Goal: Transaction & Acquisition: Subscribe to service/newsletter

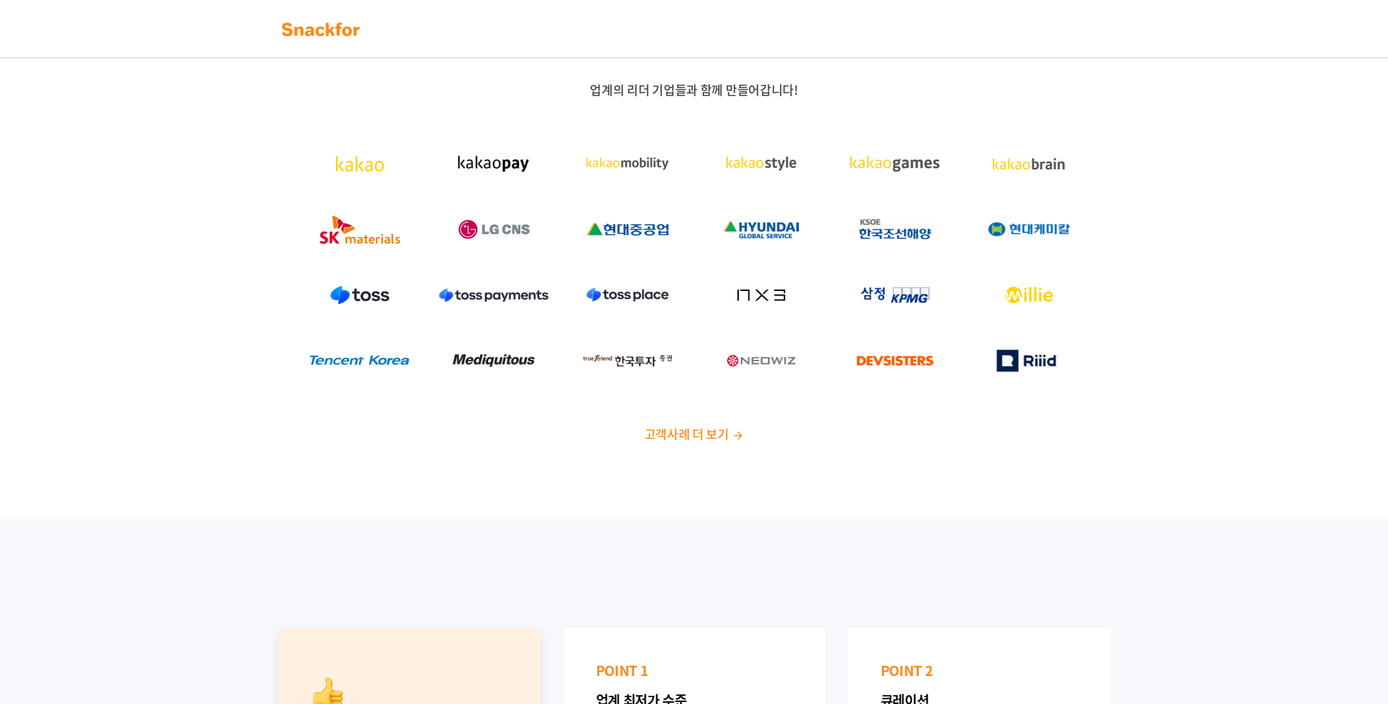
click at [896, 231] on img at bounding box center [894, 229] width 123 height 55
click at [897, 171] on img at bounding box center [894, 164] width 123 height 55
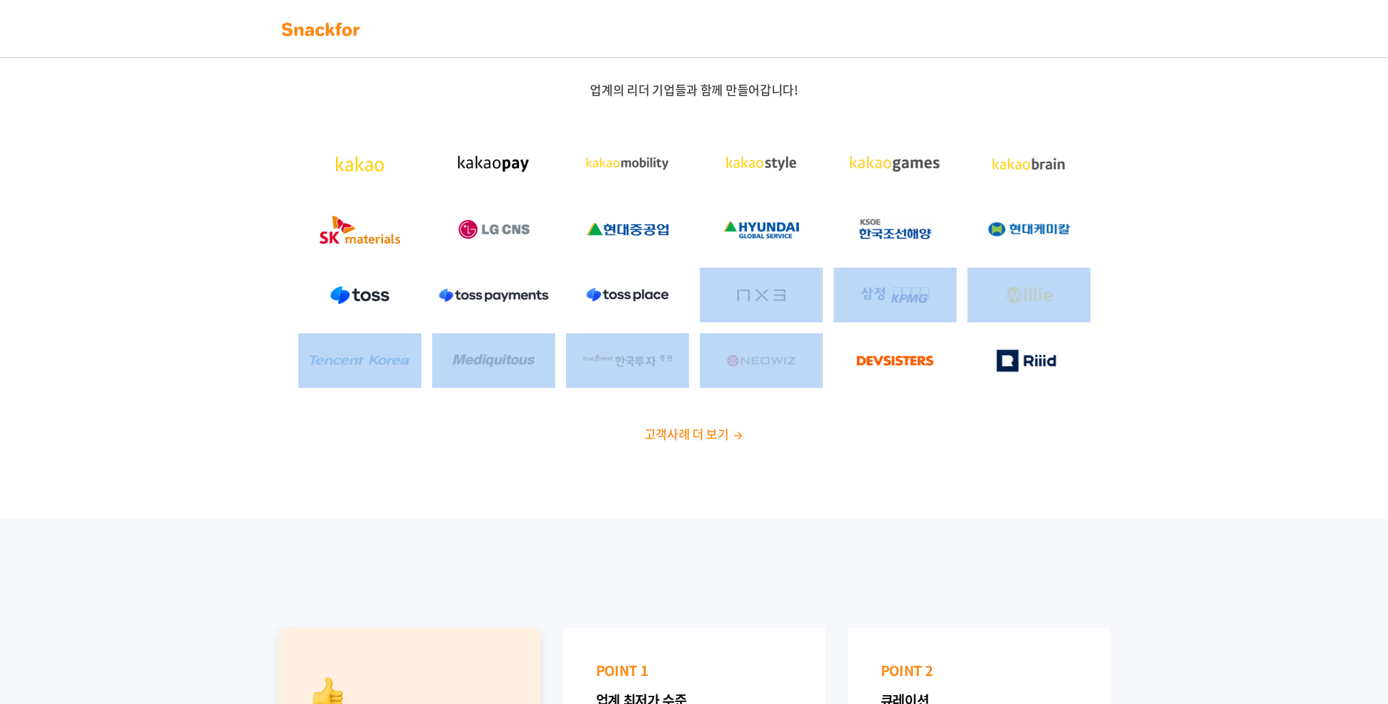
drag, startPoint x: 773, startPoint y: 326, endPoint x: 764, endPoint y: 384, distance: 59.4
click at [766, 365] on div at bounding box center [694, 262] width 853 height 262
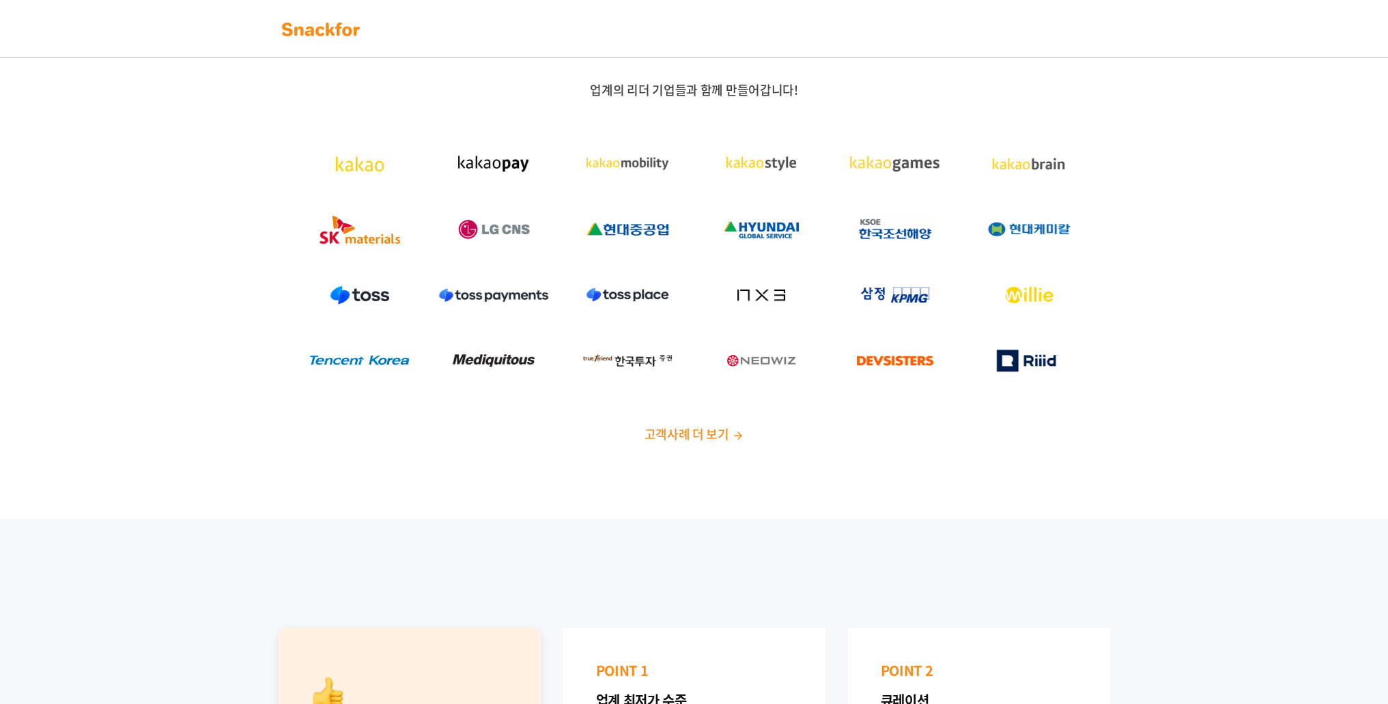
click at [831, 412] on div "업계의 리더 기업들과 함께 만들어갑니다! 고객사례 더 보기" at bounding box center [694, 262] width 853 height 360
click at [683, 433] on span "고객사례 더 보기" at bounding box center [686, 434] width 85 height 18
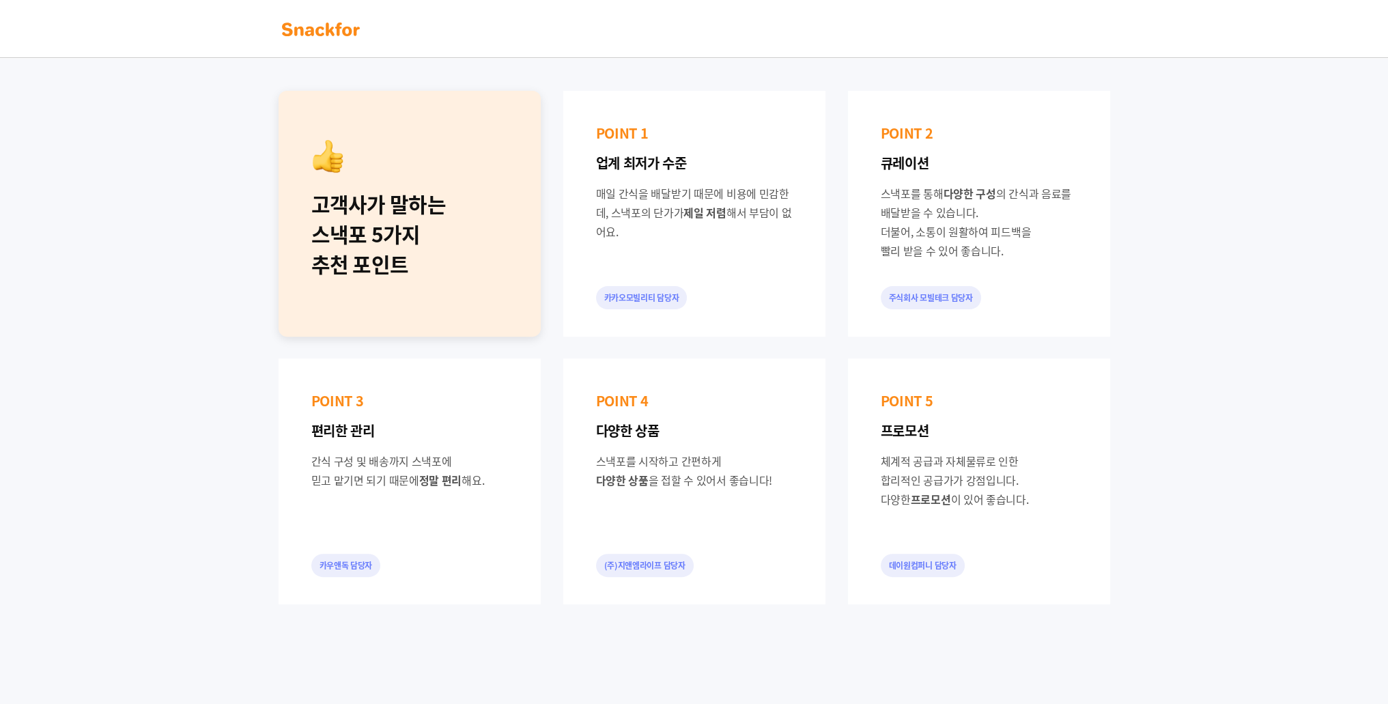
scroll to position [546, 0]
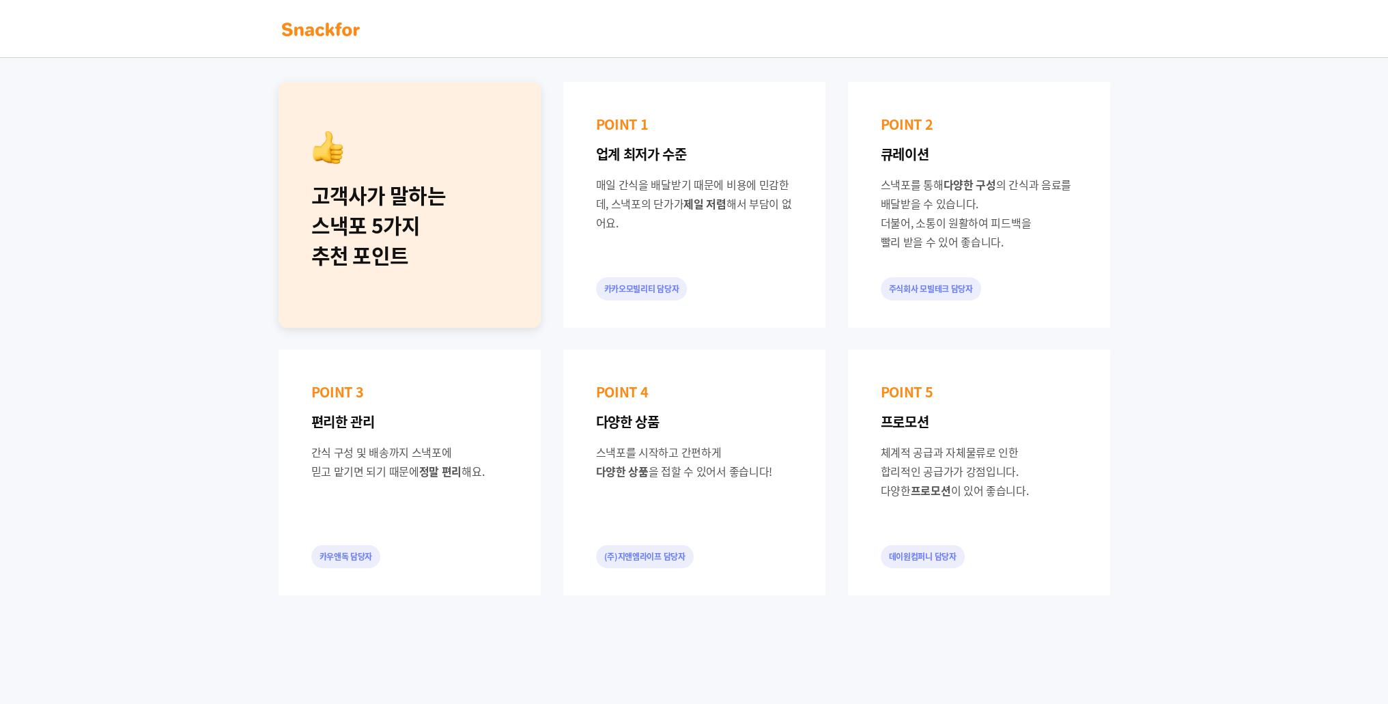
click at [629, 324] on div "POINT 1 업계 최저가 수준 매일 간식을 배달받기 때문에 비용에 민감한데, 스낵포의 단가가 제일 저렴 해서 부담이 없어요. 카카오모빌리티 …" at bounding box center [694, 205] width 262 height 246
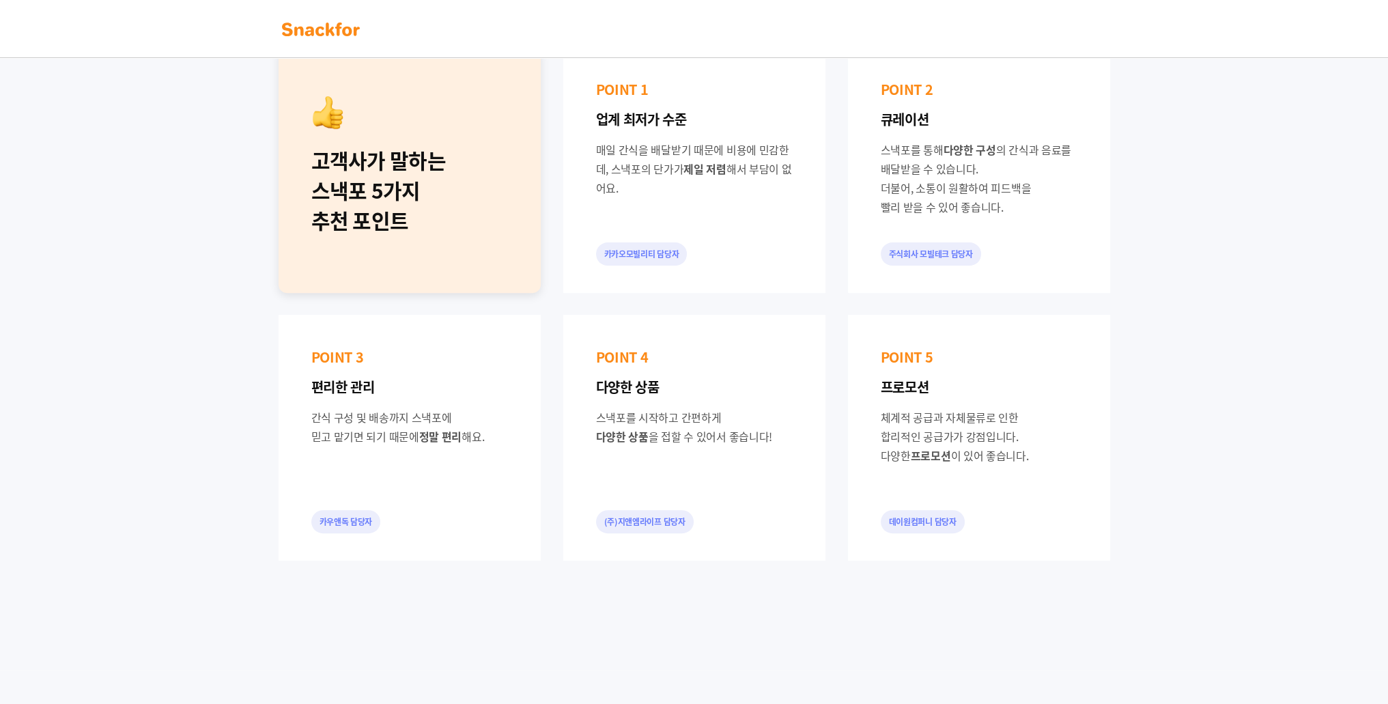
scroll to position [614, 0]
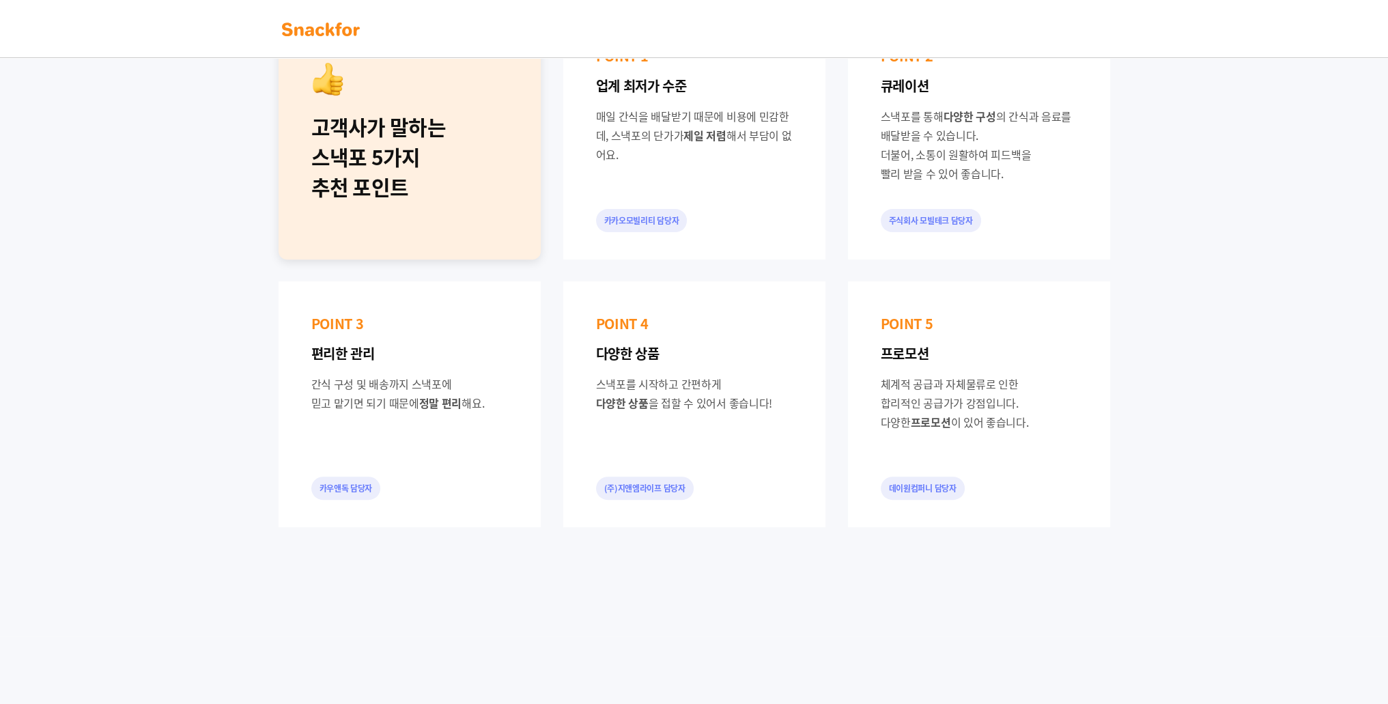
click at [682, 214] on div "카카오모빌리티 담당자" at bounding box center [641, 220] width 91 height 23
drag, startPoint x: 701, startPoint y: 240, endPoint x: 726, endPoint y: 218, distance: 32.4
click at [726, 218] on div "POINT 1 업계 최저가 수준 매일 간식을 배달받기 때문에 비용에 민감한데, 스낵포의 단가가 제일 저렴 해서 부담이 없어요. 카카오모빌리티 …" at bounding box center [694, 137] width 262 height 246
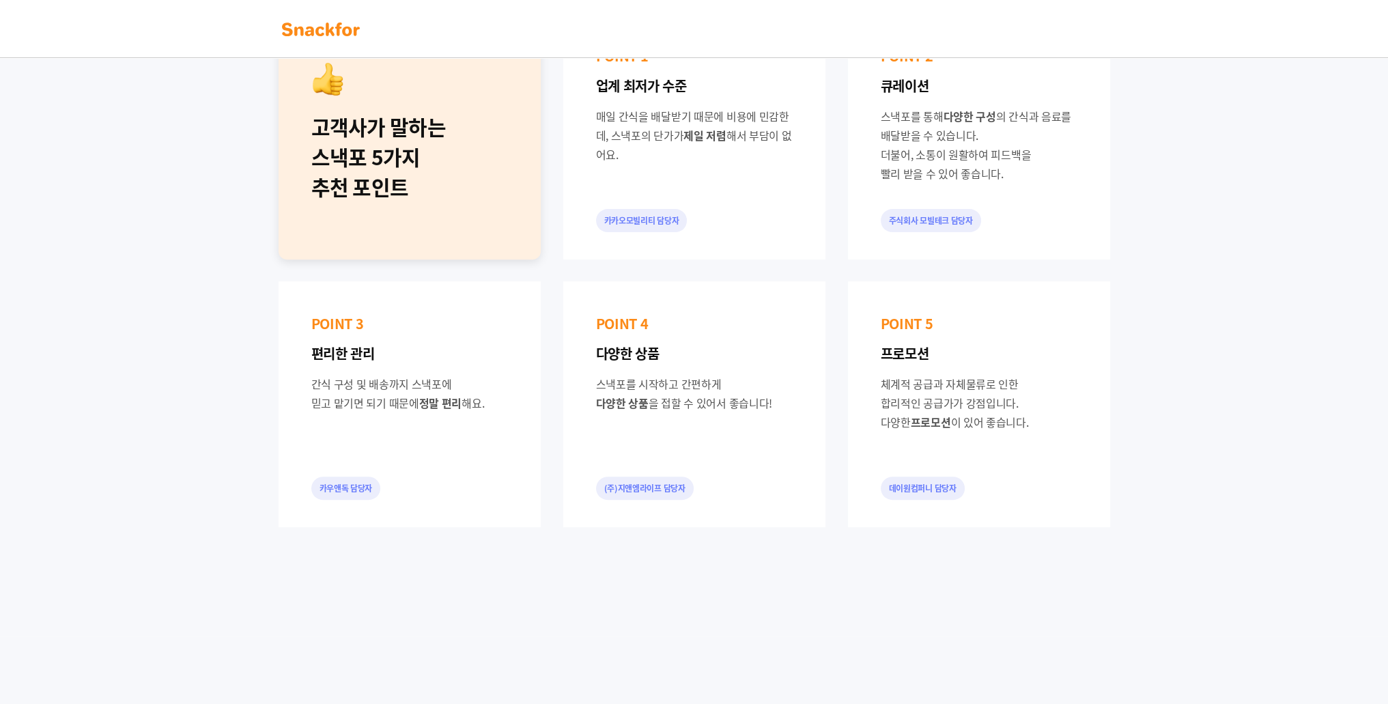
click at [726, 218] on div "POINT 1 업계 최저가 수준 매일 간식을 배달받기 때문에 비용에 민감한데, 스낵포의 단가가 제일 저렴 해서 부담이 없어요. 카카오모빌리티 …" at bounding box center [694, 137] width 262 height 246
drag, startPoint x: 720, startPoint y: 250, endPoint x: 709, endPoint y: 330, distance: 80.6
click at [709, 330] on div "고객사가 말하는 스낵포 5가지 추천 포인트 POINT 1 업계 최저가 수준 매일 간식을 배달받기 때문에 비용에 민감한데, 스낵포의 단가가 제일…" at bounding box center [694, 270] width 853 height 535
drag, startPoint x: 699, startPoint y: 395, endPoint x: 698, endPoint y: 406, distance: 11.7
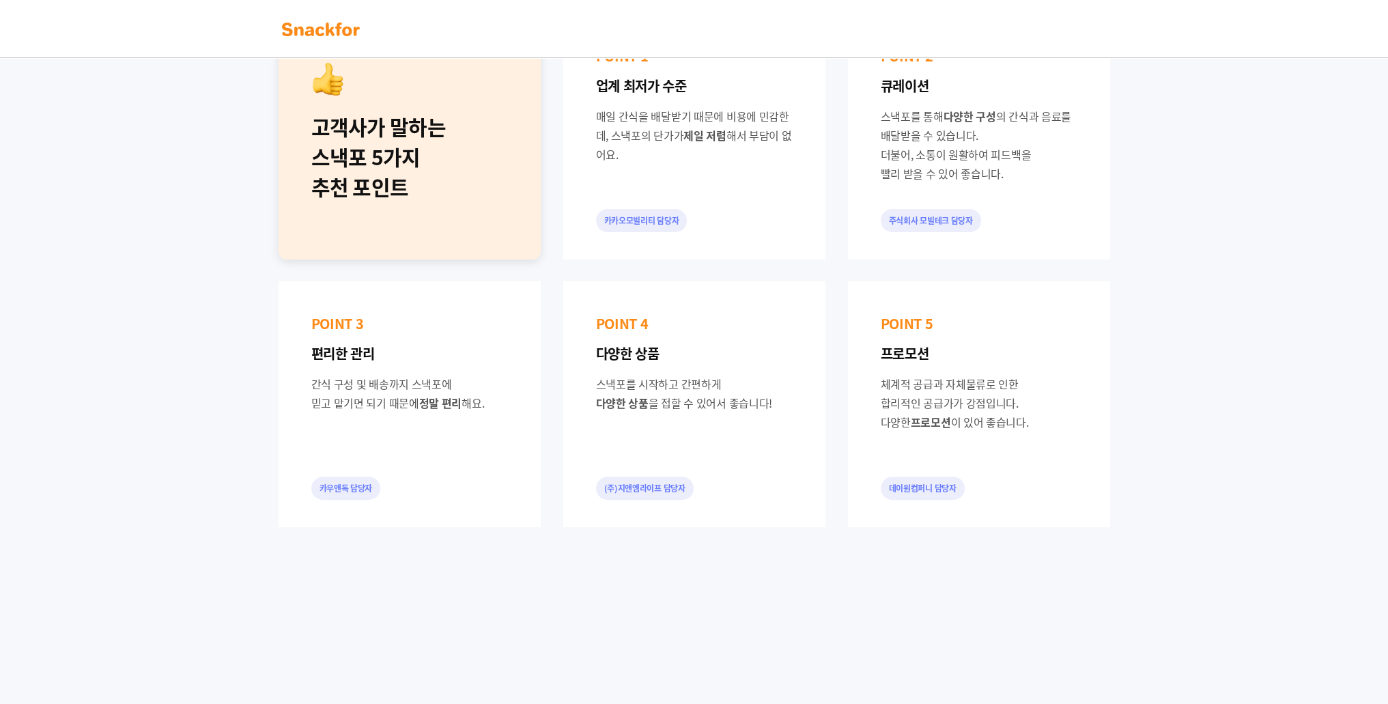
click at [698, 404] on div "스낵포를 시작하고 간편하게 다양한 상품 을 접할 수 있어서 좋습니다!" at bounding box center [694, 393] width 197 height 38
click at [689, 485] on div "(주)지앤엠라이프 담당자" at bounding box center [645, 487] width 98 height 23
drag, startPoint x: 727, startPoint y: 485, endPoint x: 691, endPoint y: 523, distance: 52.6
click at [691, 523] on div "POINT 4 다양한 상품 스낵포를 시작하고 간편하게 다양한 상품 을 접할 수 있어서 좋습니다! (주)지앤엠라이프 담당자" at bounding box center [694, 404] width 262 height 246
click at [681, 490] on div "(주)지앤엠라이프 담당자" at bounding box center [645, 487] width 98 height 23
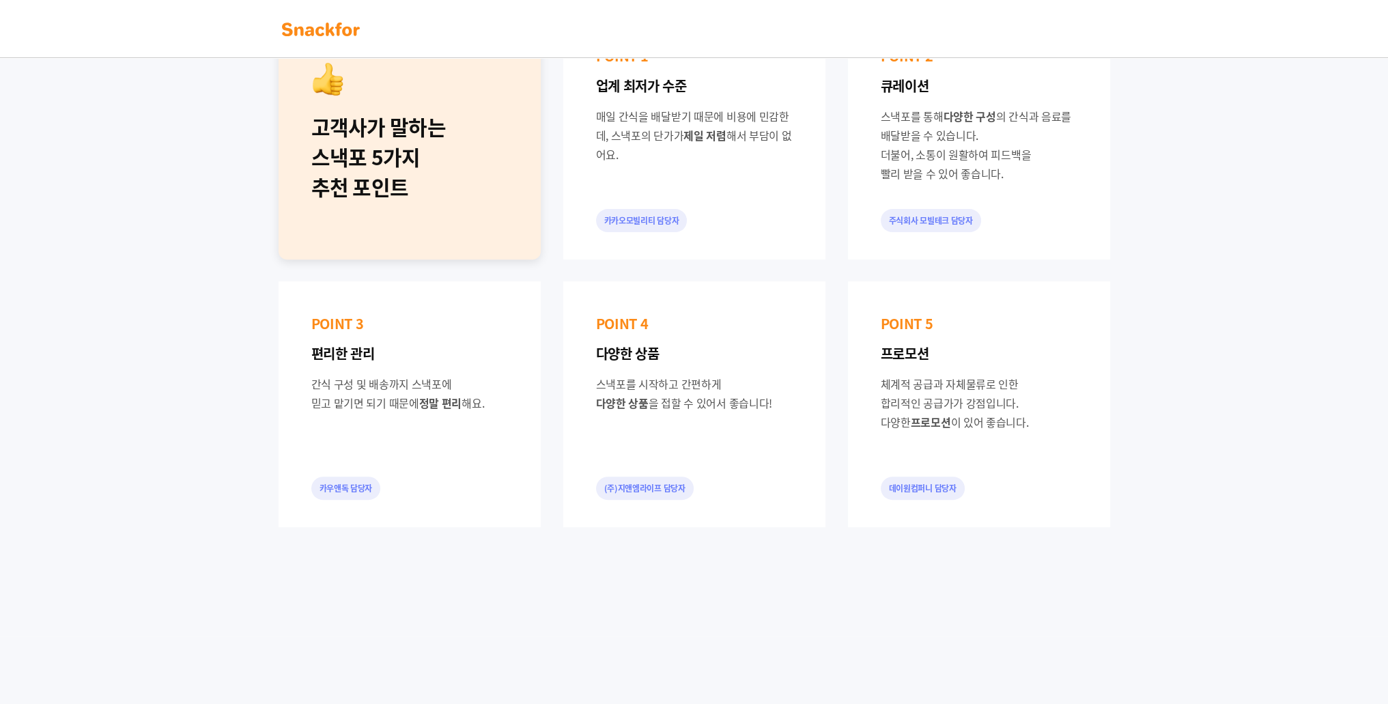
click at [702, 453] on div "POINT 4 다양한 상품 스낵포를 시작하고 간편하게 다양한 상품 을 접할 수 있어서 좋습니다! (주)지앤엠라이프 담당자" at bounding box center [694, 404] width 262 height 246
drag, startPoint x: 743, startPoint y: 392, endPoint x: 751, endPoint y: 438, distance: 47.0
click at [751, 438] on div "POINT 4 다양한 상품 스낵포를 시작하고 간편하게 다양한 상품 을 접할 수 있어서 좋습니다! (주)지앤엠라이프 담당자" at bounding box center [694, 404] width 262 height 246
click at [760, 476] on div "POINT 4 다양한 상품 스낵포를 시작하고 간편하게 다양한 상품 을 접할 수 있어서 좋습니다! (주)지앤엠라이프 담당자" at bounding box center [694, 404] width 262 height 246
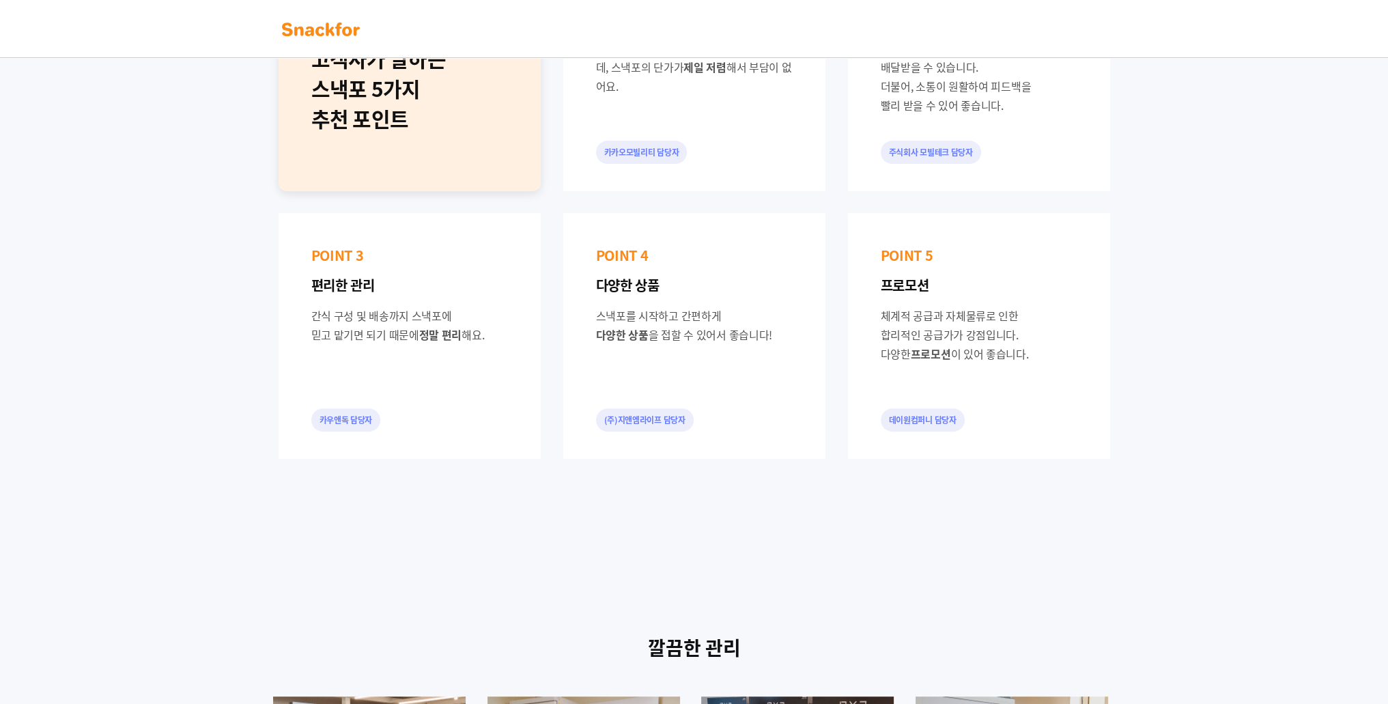
click at [767, 459] on div "고객사가 말하는 스낵포 5가지 추천 포인트 POINT 1 업계 최저가 수준 매일 간식을 배달받기 때문에 비용에 민감한데, 스낵포의 단가가 제일…" at bounding box center [694, 201] width 853 height 535
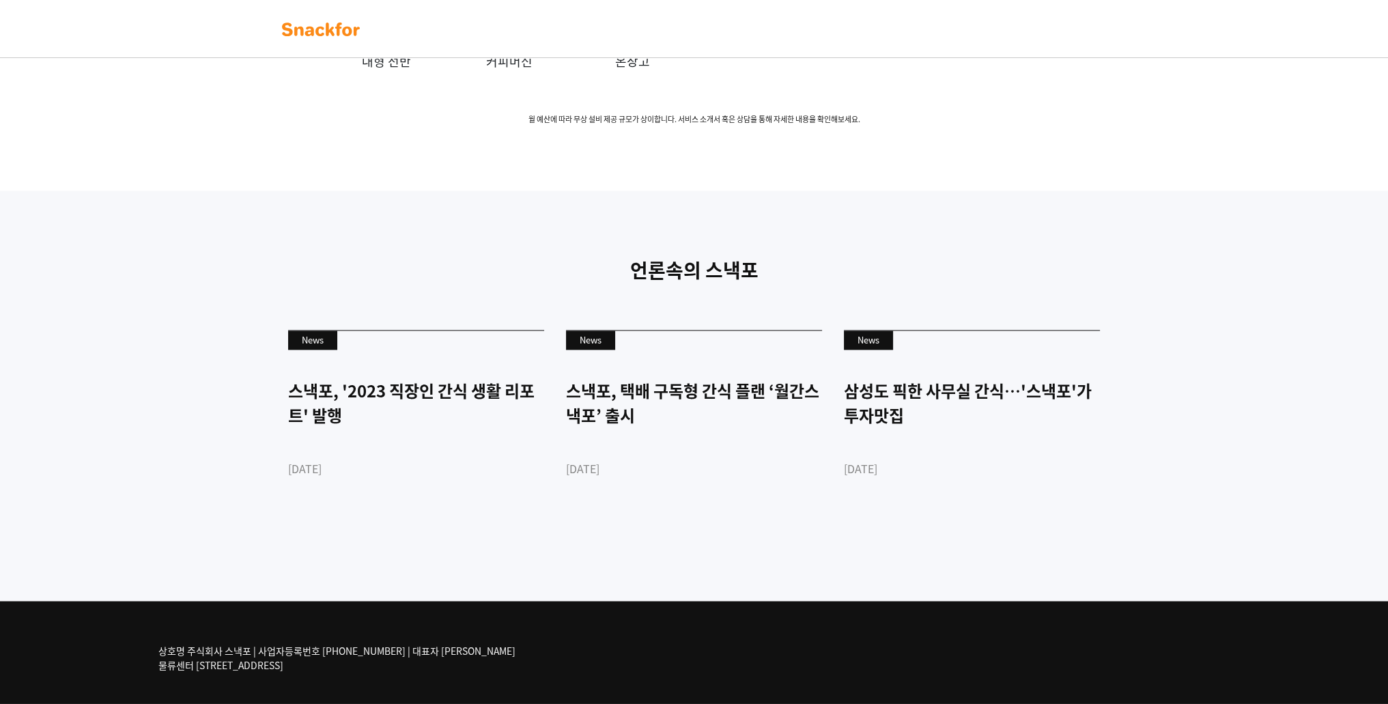
scroll to position [3133, 0]
click at [672, 410] on div "스낵포, 택배 구독형 간식 플랜 ‘월간스낵포’ 출시" at bounding box center [694, 402] width 256 height 49
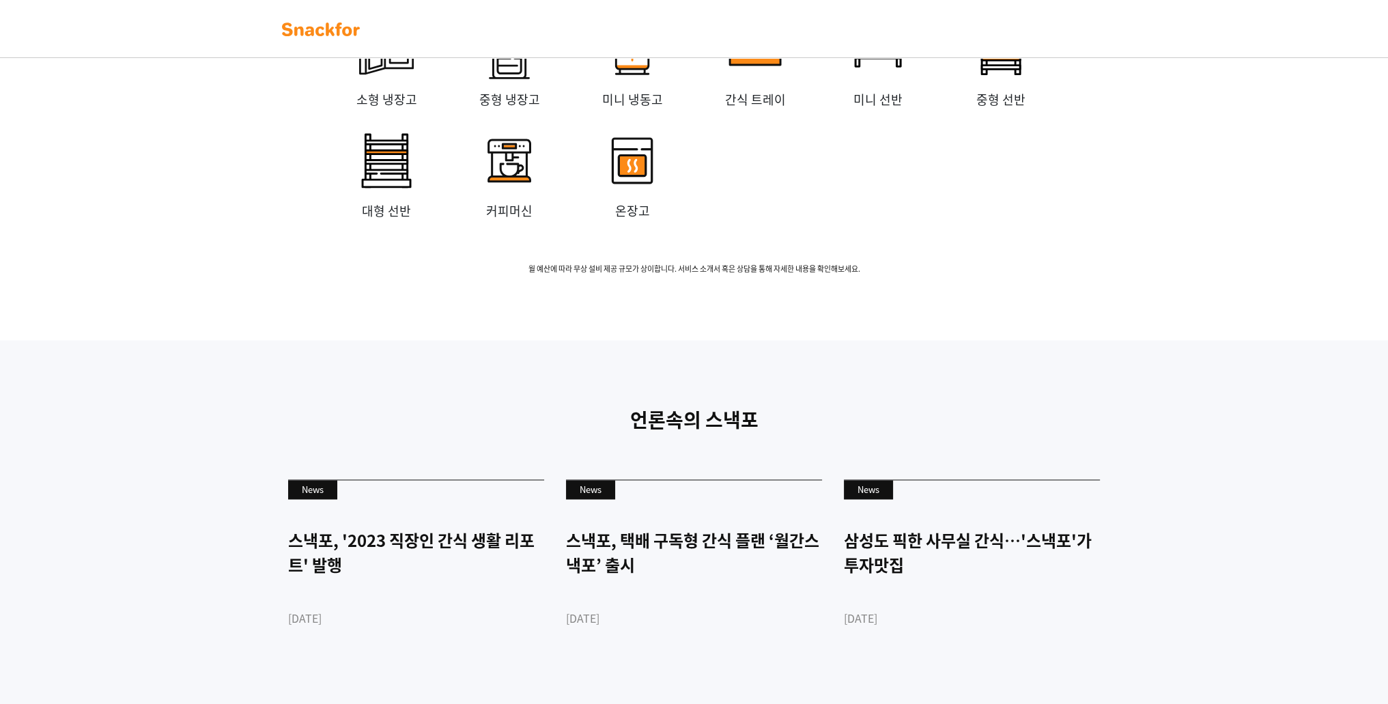
click at [605, 201] on img at bounding box center [632, 160] width 82 height 82
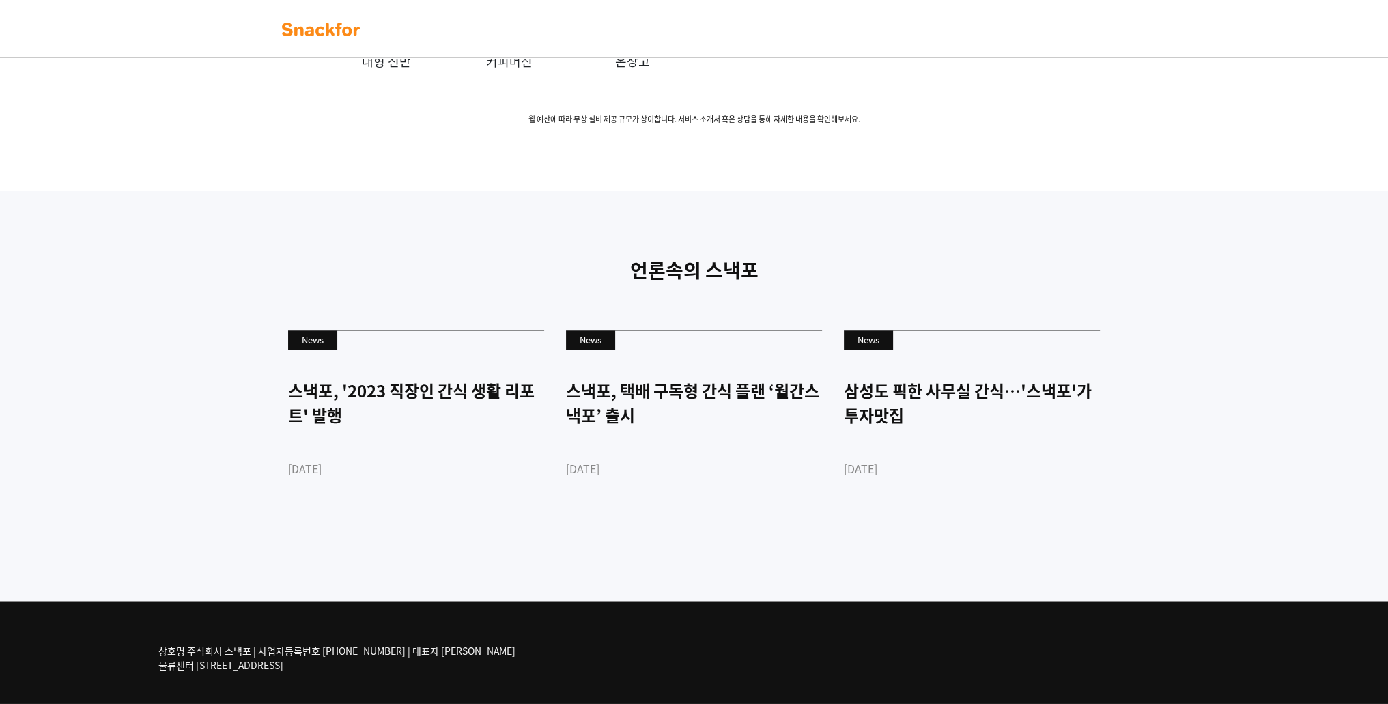
click at [328, 35] on img at bounding box center [321, 29] width 86 height 22
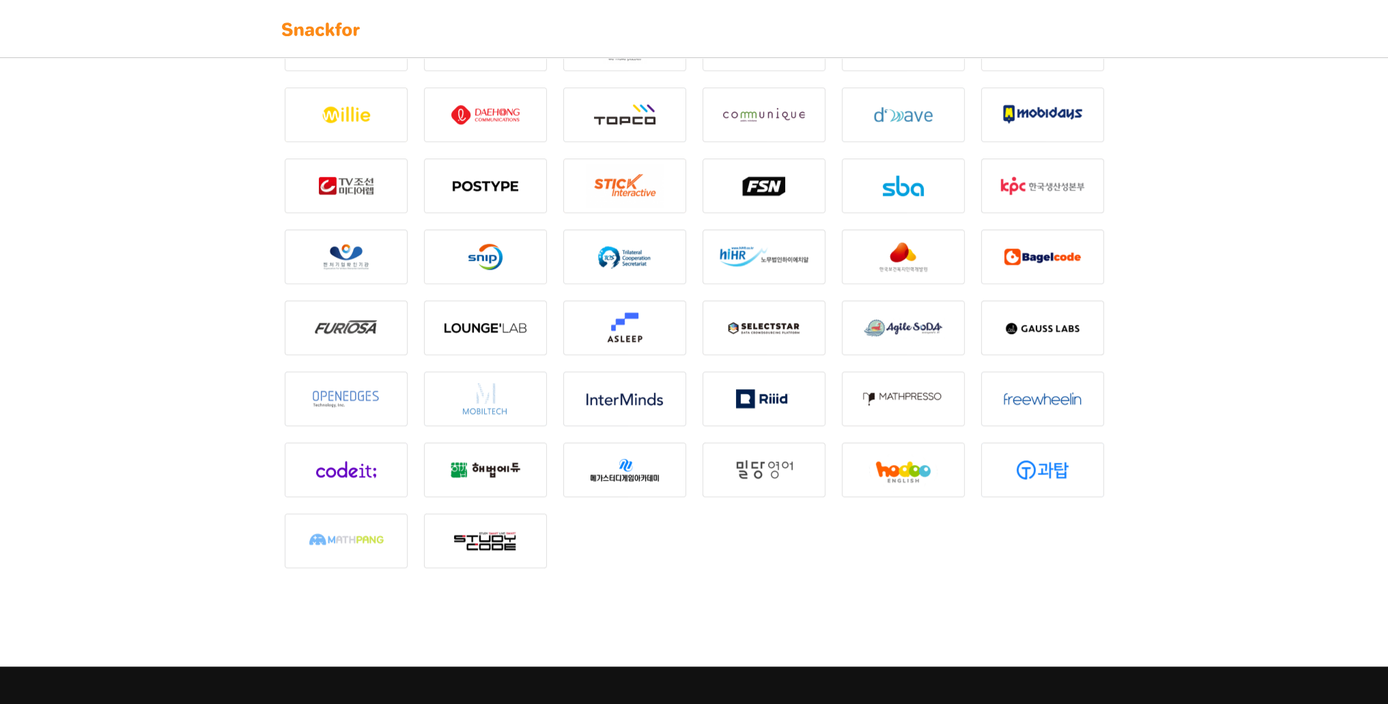
scroll to position [1656, 0]
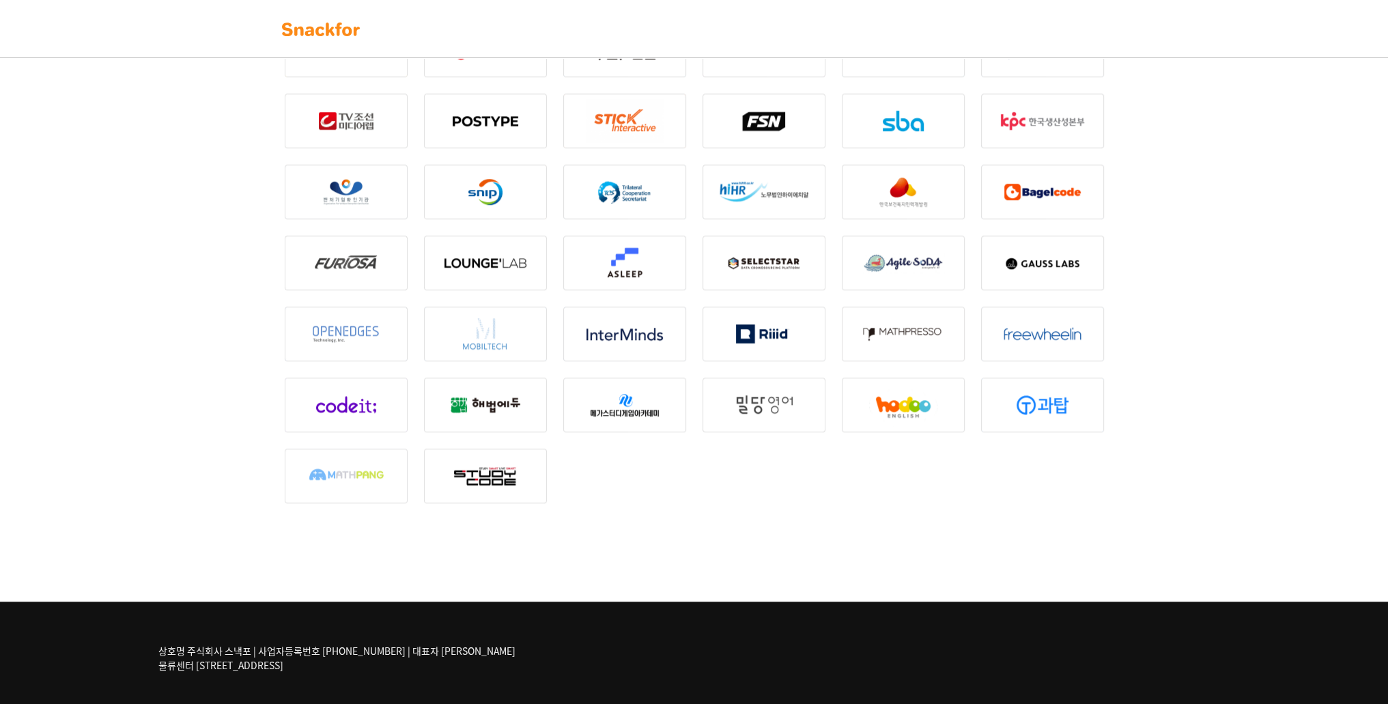
click at [583, 406] on img at bounding box center [624, 404] width 123 height 55
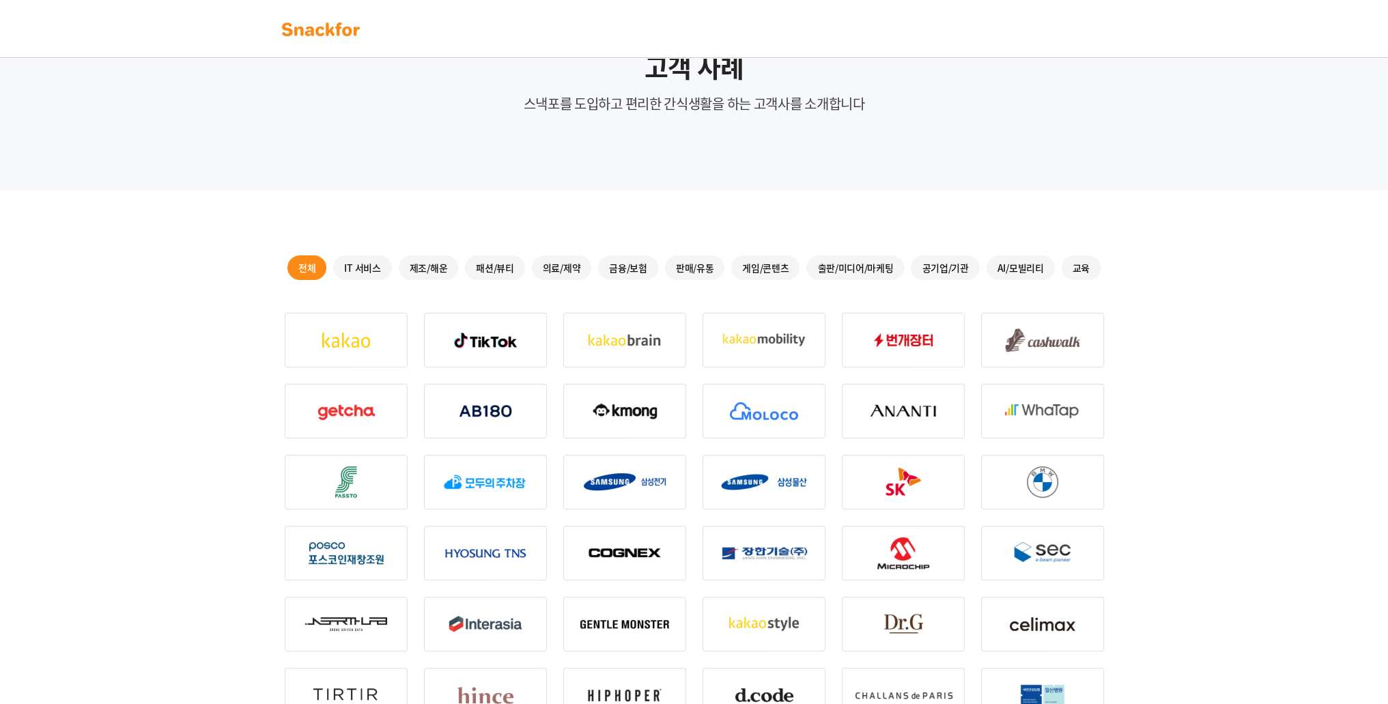
scroll to position [0, 0]
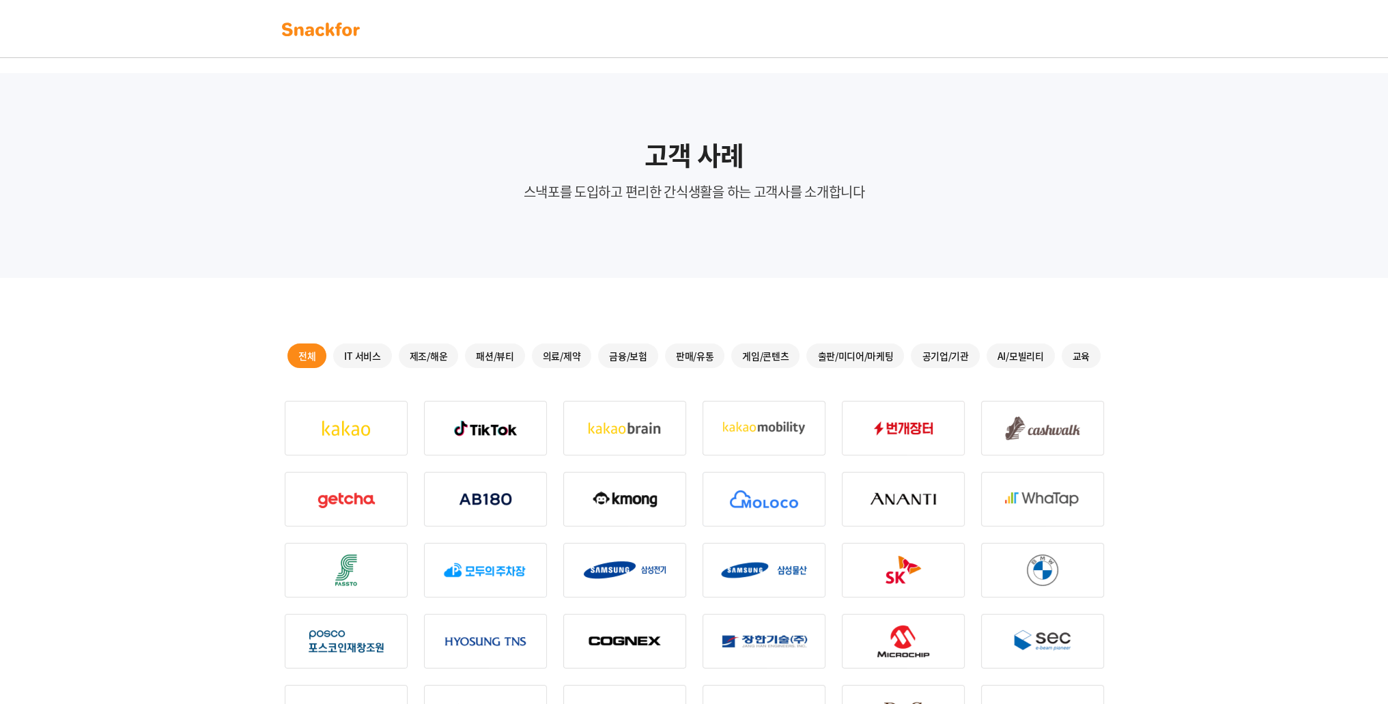
click at [380, 358] on div "IT 서비스" at bounding box center [362, 355] width 58 height 25
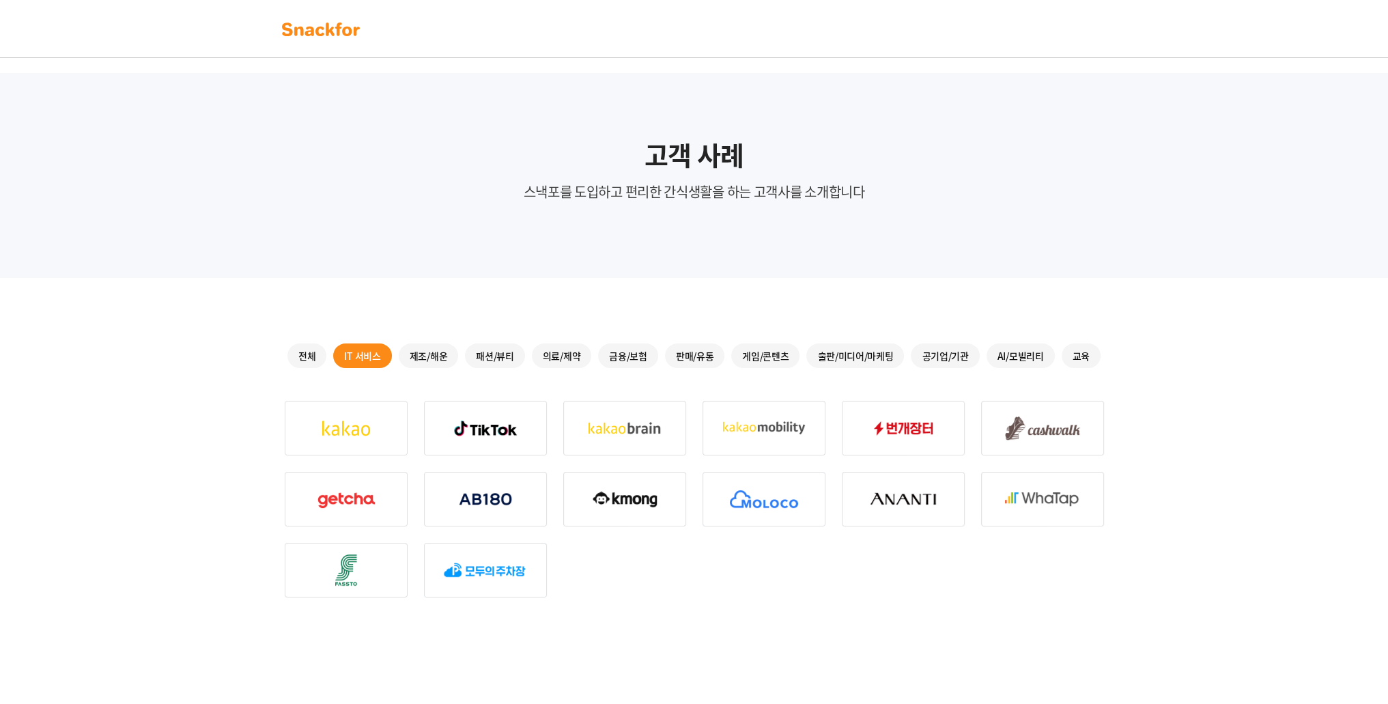
click at [756, 363] on div "게임/콘텐츠" at bounding box center [765, 355] width 68 height 25
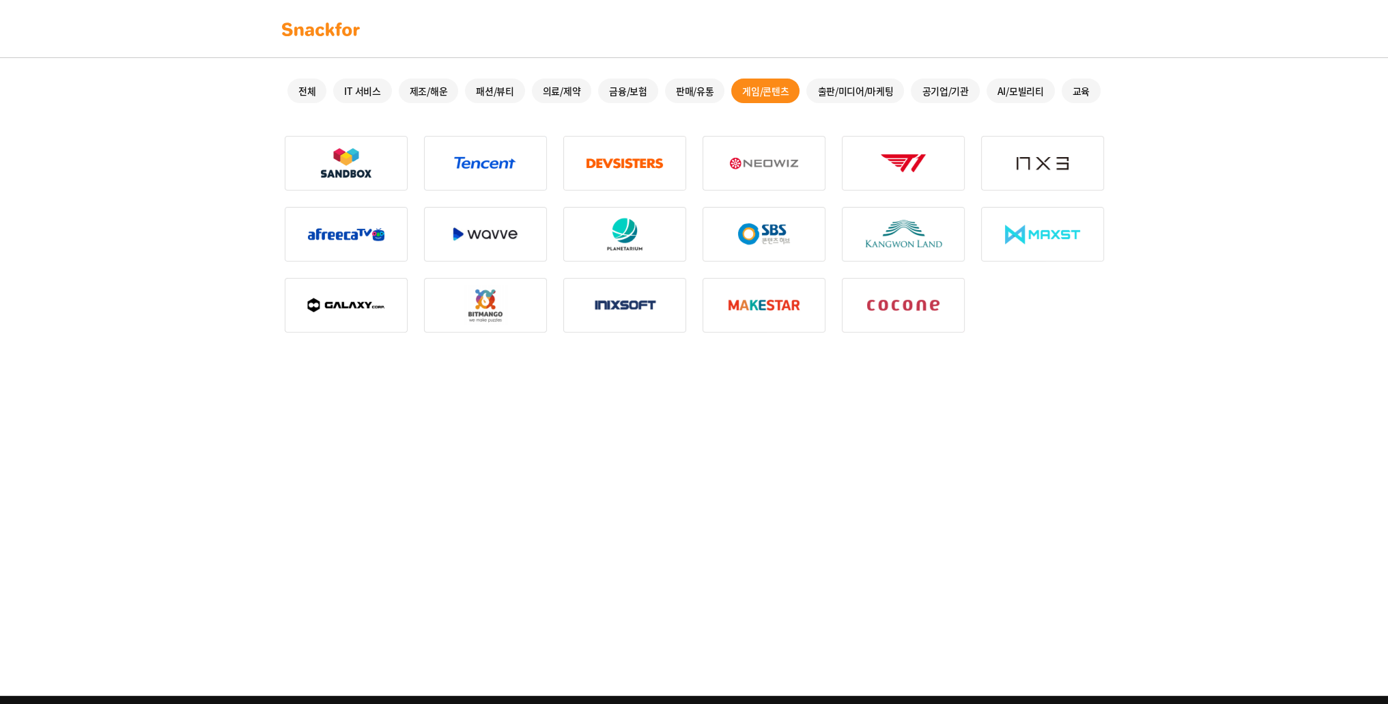
scroll to position [273, 0]
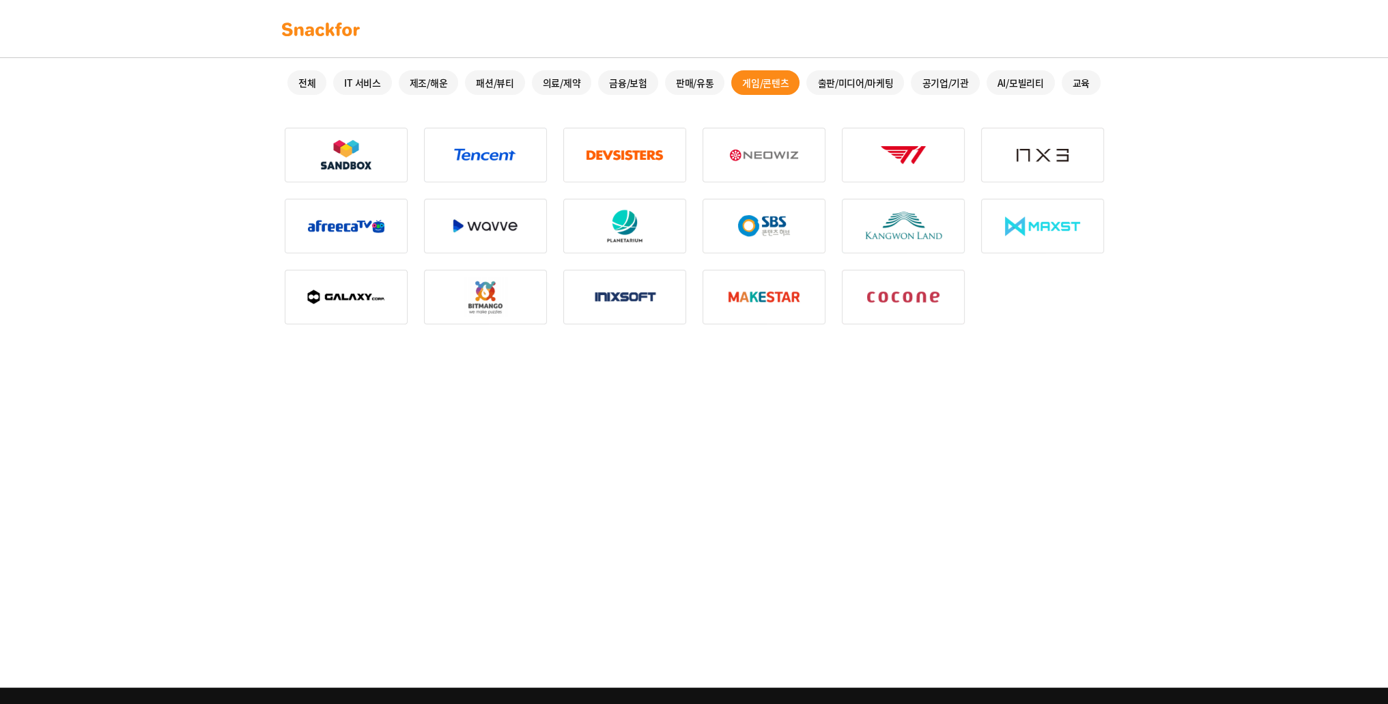
click at [952, 84] on div "공기업/기관" at bounding box center [945, 82] width 68 height 25
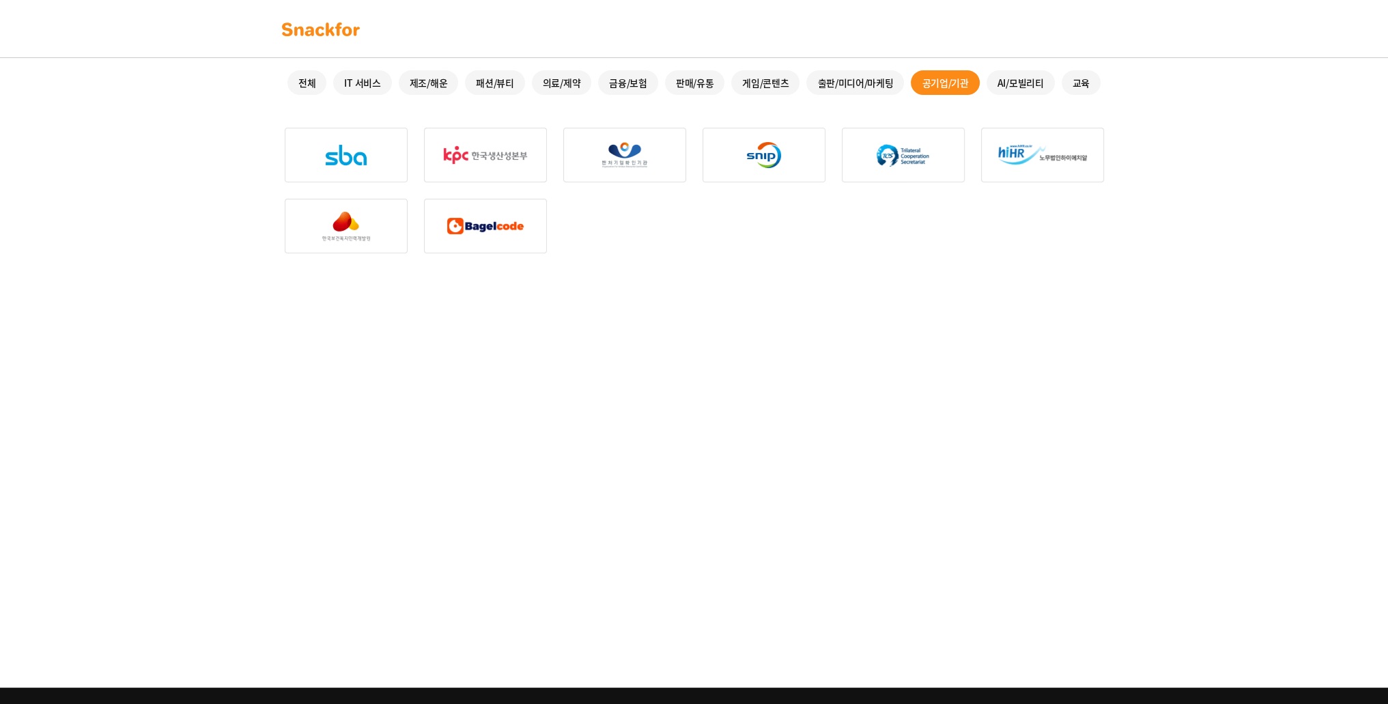
click at [844, 86] on div "출판/미디어/마케팅" at bounding box center [855, 82] width 98 height 25
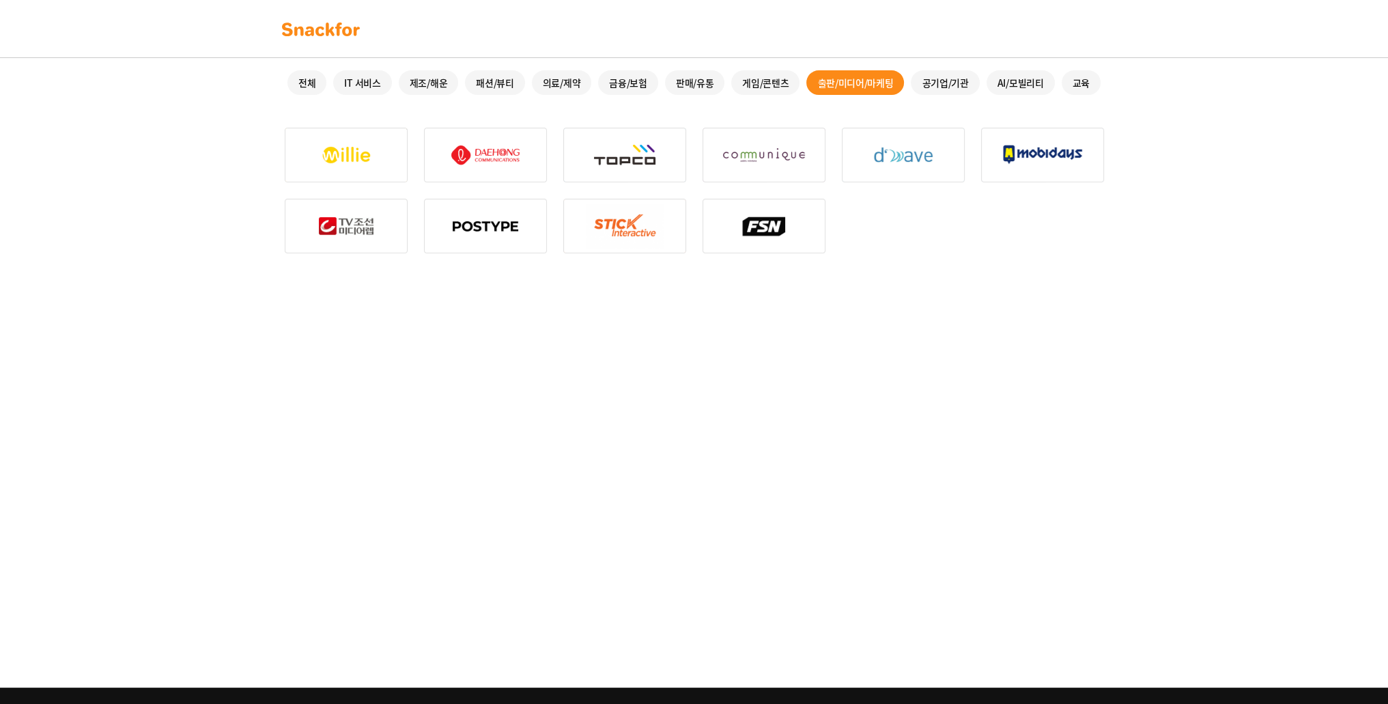
click at [776, 83] on div "게임/콘텐츠" at bounding box center [765, 82] width 68 height 25
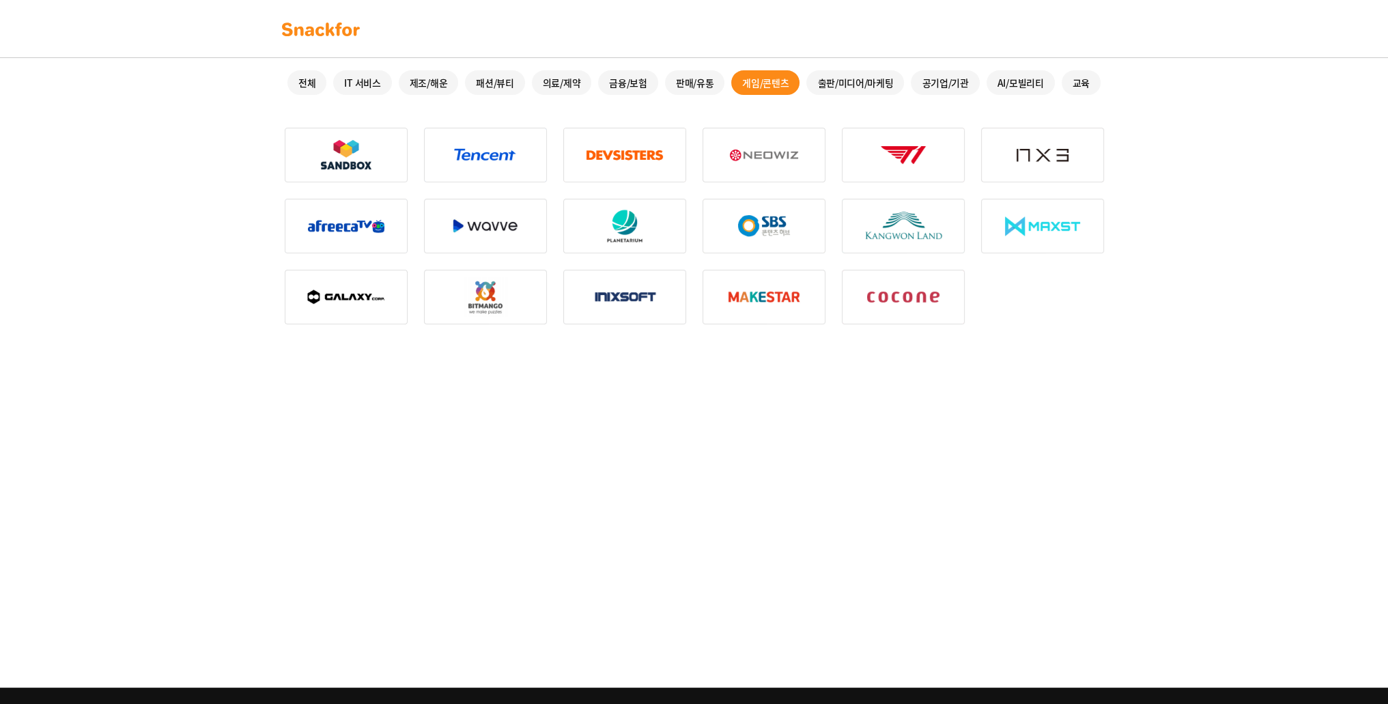
click at [776, 83] on div "게임/콘텐츠" at bounding box center [765, 82] width 68 height 25
click at [691, 81] on div "판매/유통" at bounding box center [695, 82] width 60 height 25
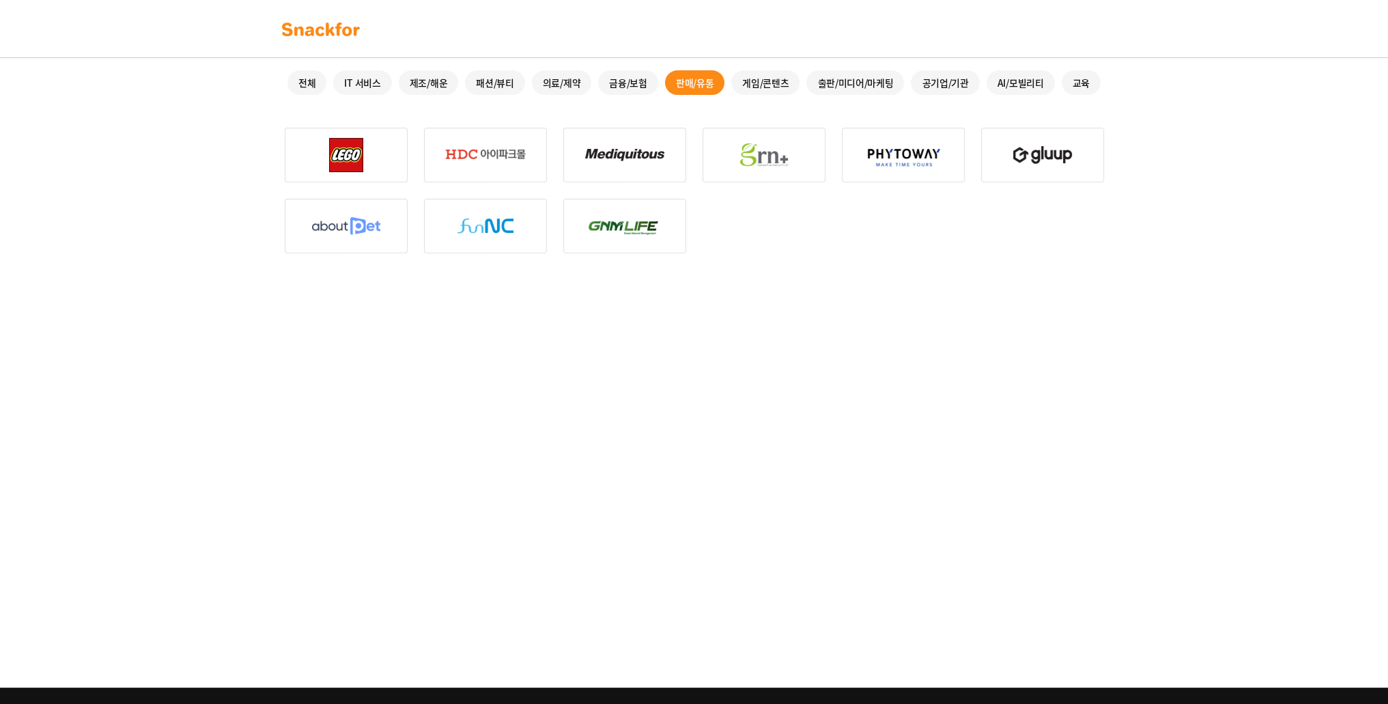
click at [691, 81] on div "판매/유통" at bounding box center [695, 82] width 60 height 25
click at [636, 82] on div "금융/보험" at bounding box center [628, 82] width 60 height 25
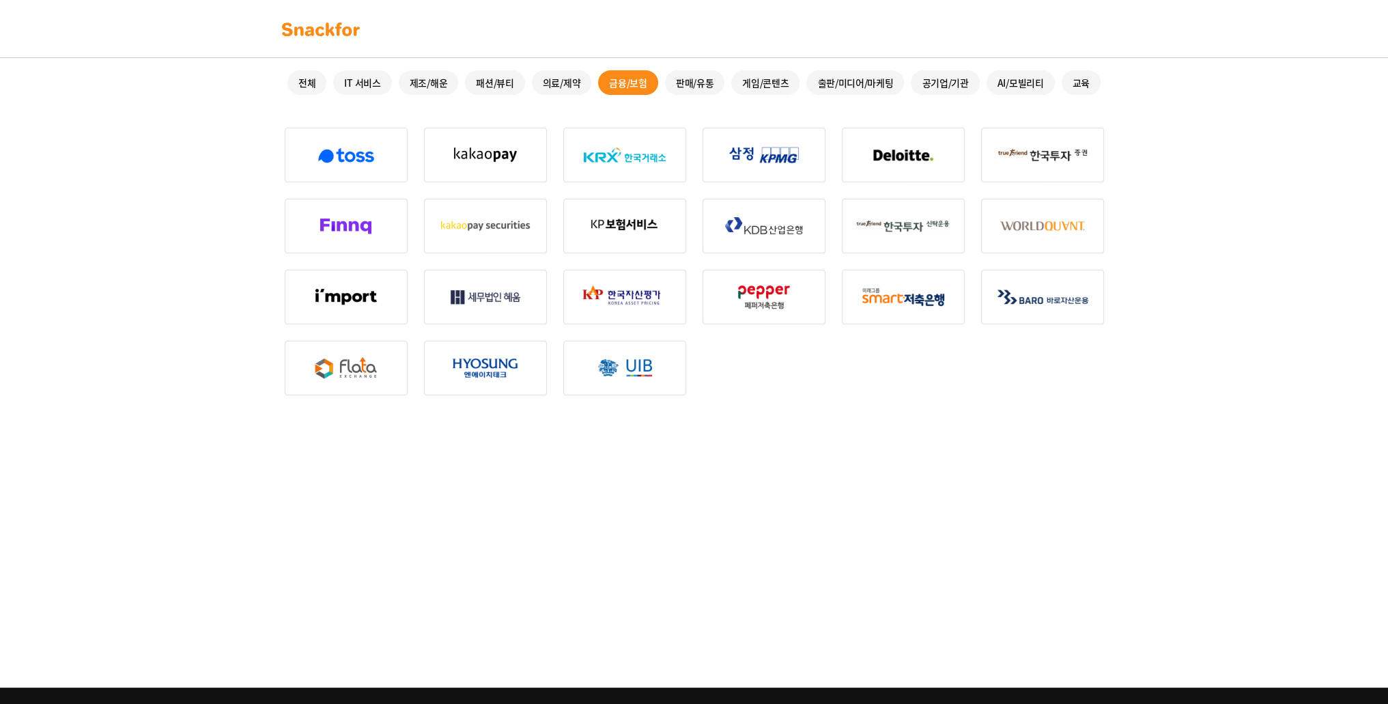
drag, startPoint x: 636, startPoint y: 82, endPoint x: 594, endPoint y: 44, distance: 56.1
click at [594, 44] on nav at bounding box center [694, 29] width 1388 height 58
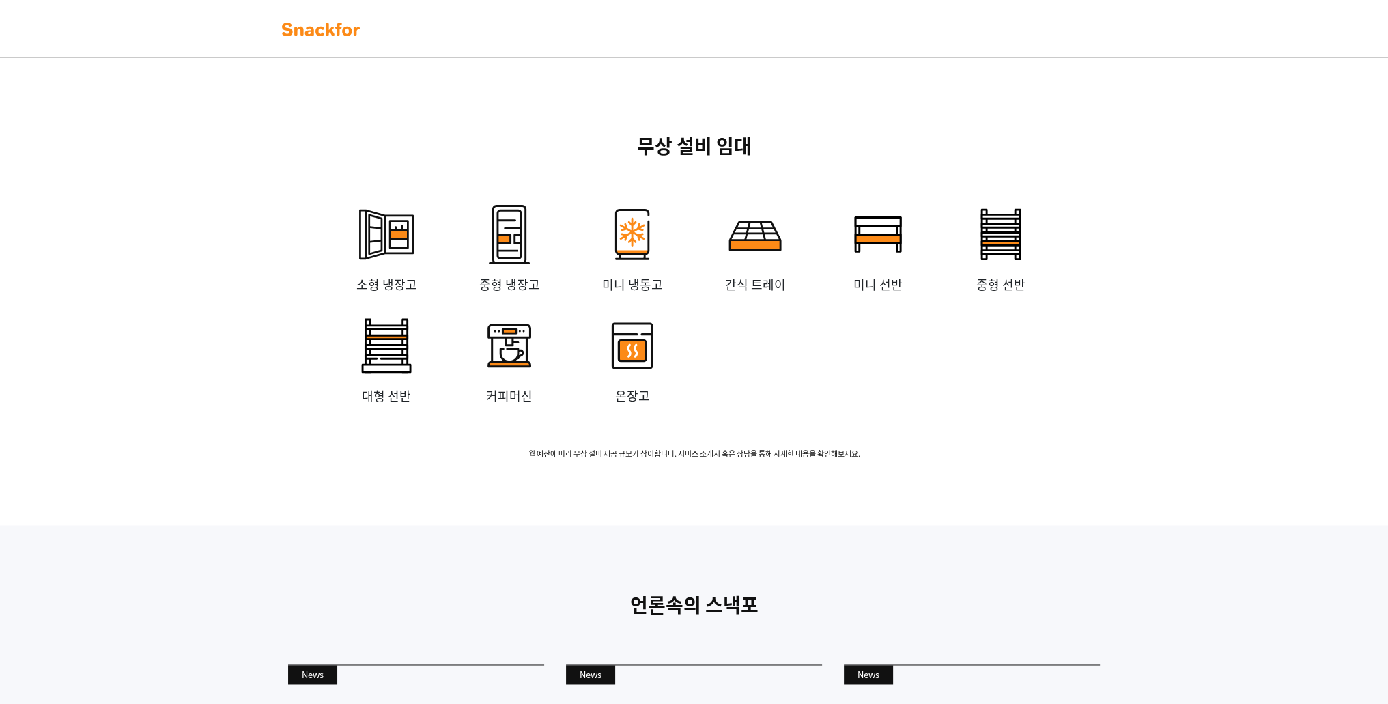
scroll to position [2586, 0]
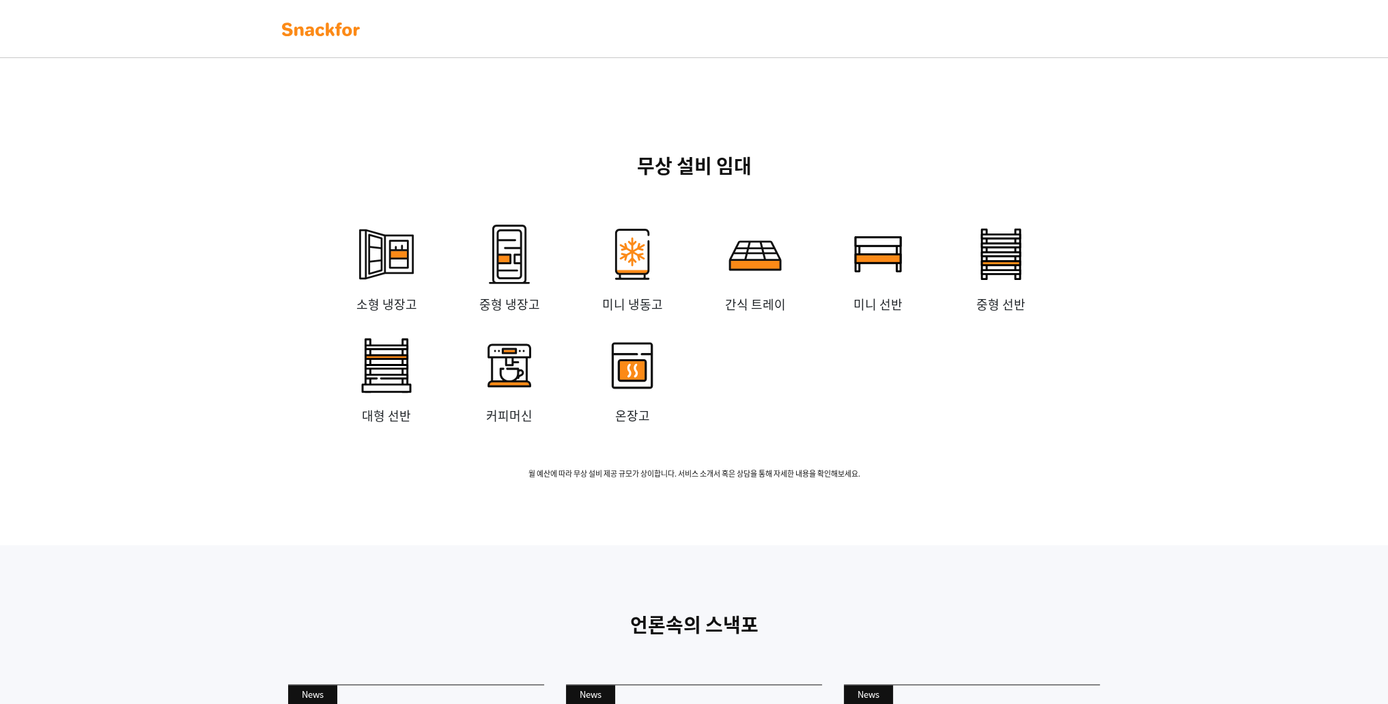
click at [255, 341] on div "무상 설비 임대 소형 냉장고 중형 냉장고 미니 냉동고 간식 트레이 미니 선반 중형 선반 대형 선반 커피머신 온장고 월 예산에 따라 무상 설비 …" at bounding box center [694, 315] width 1388 height 459
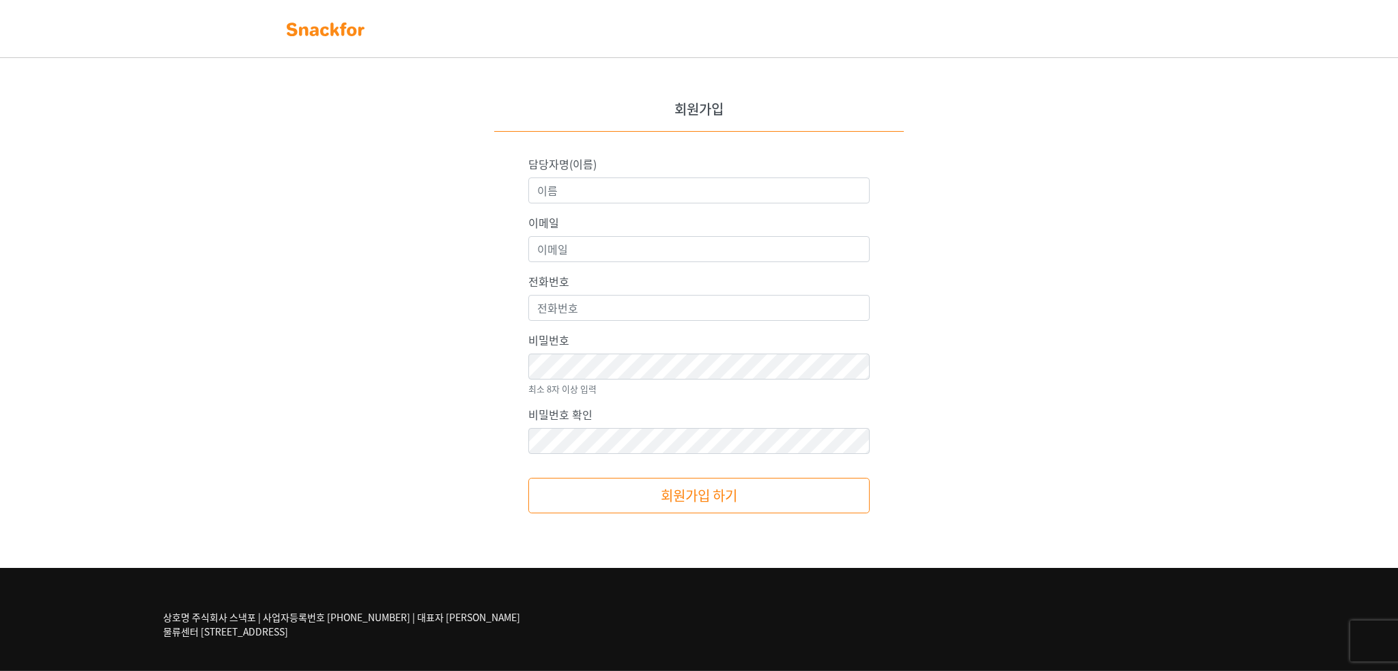
click at [341, 33] on img at bounding box center [326, 29] width 86 height 22
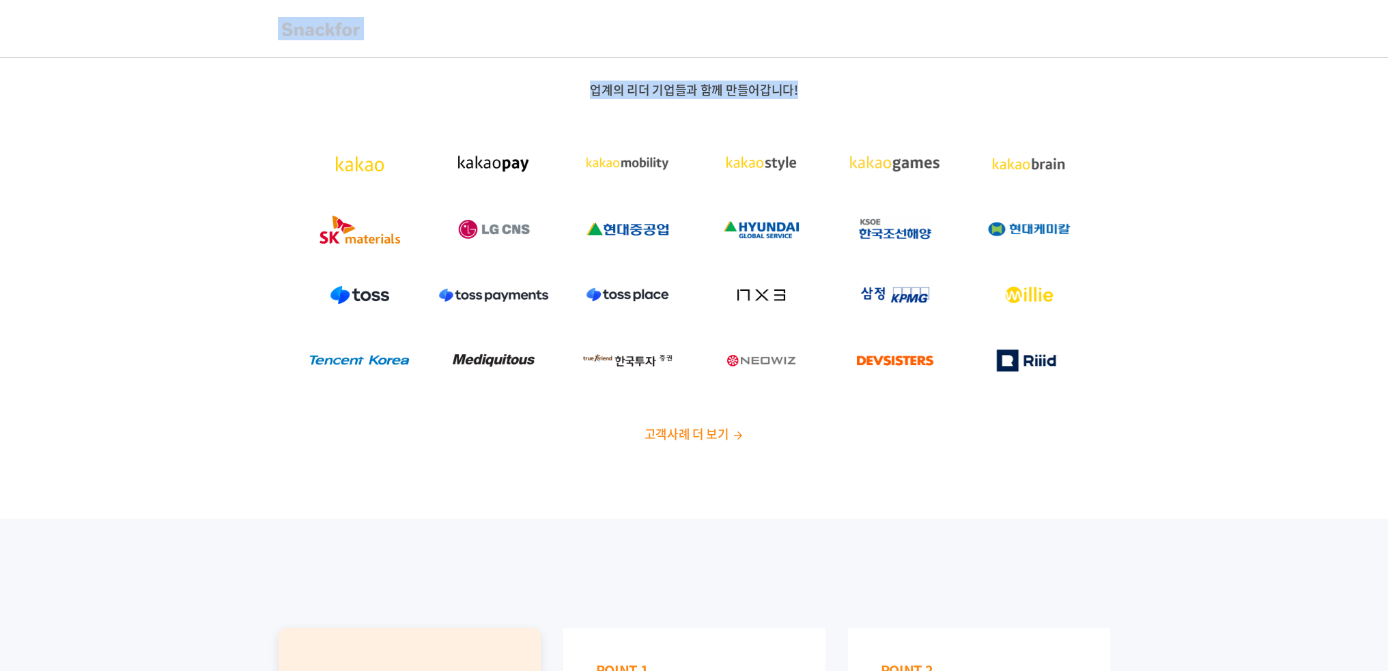
drag, startPoint x: 1349, startPoint y: 23, endPoint x: 1278, endPoint y: 119, distance: 119.0
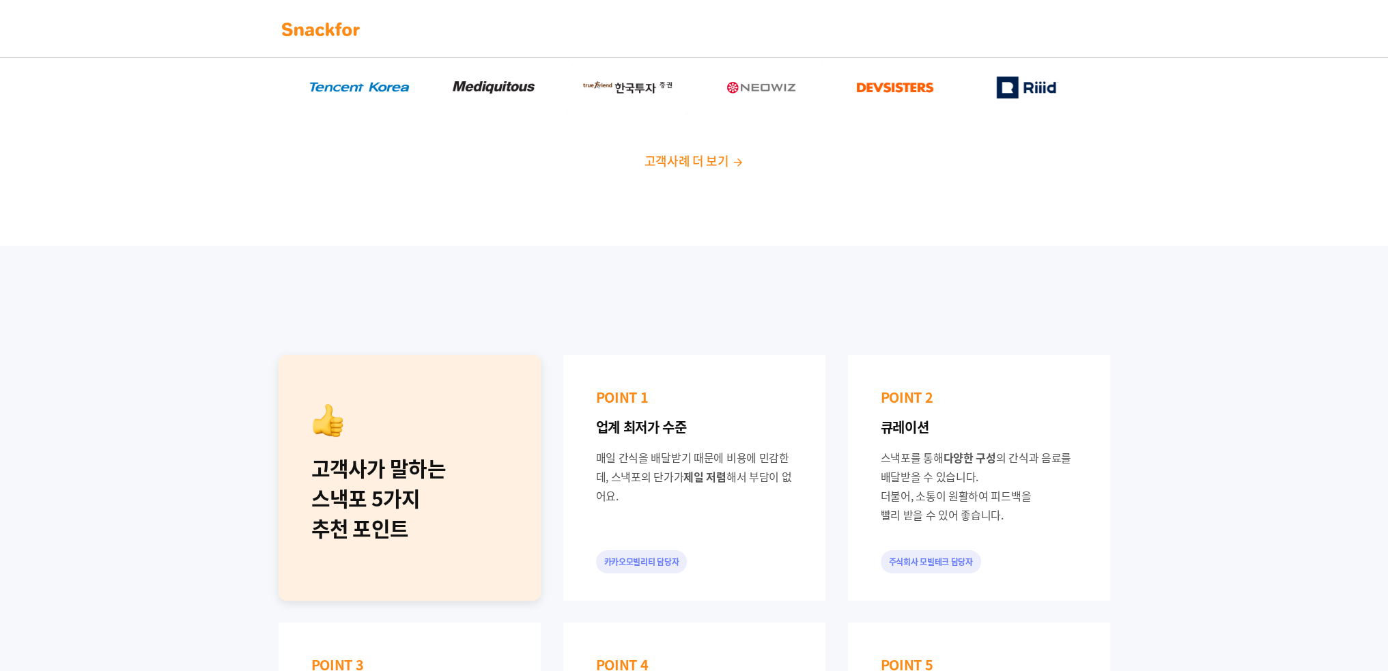
drag, startPoint x: 1239, startPoint y: 189, endPoint x: 1235, endPoint y: 212, distance: 23.6
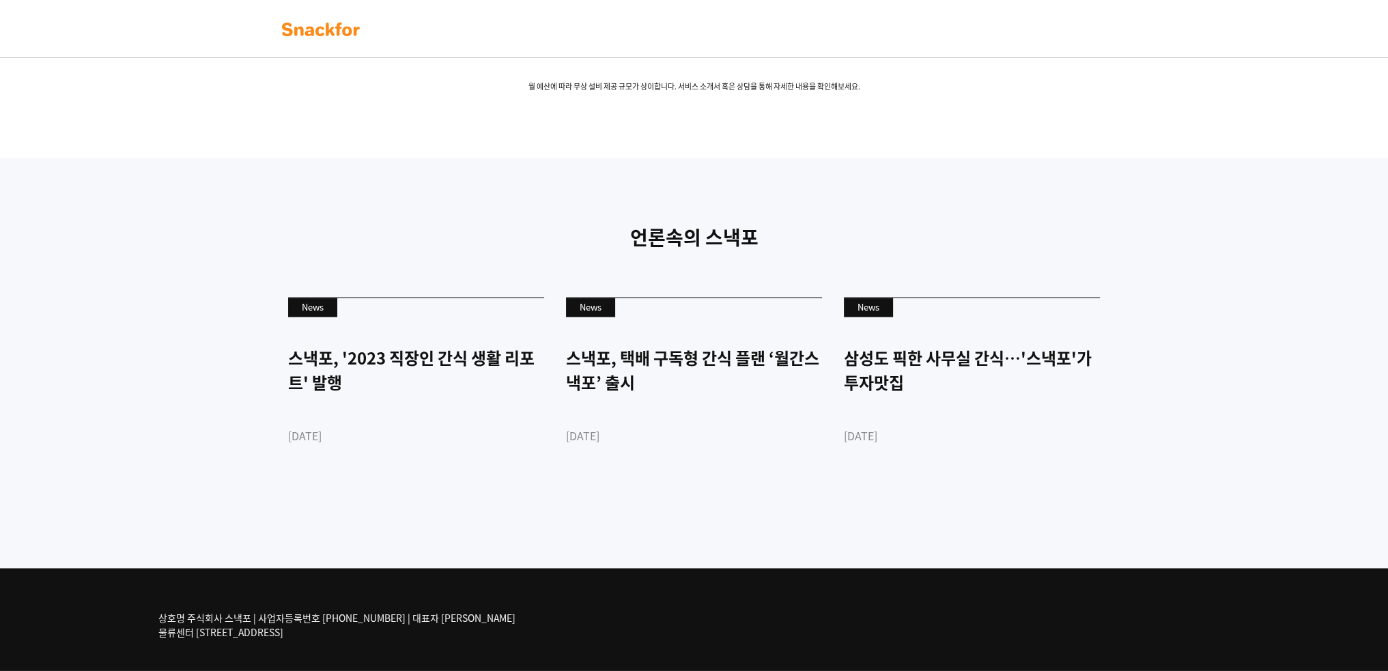
scroll to position [3165, 0]
drag, startPoint x: 1268, startPoint y: 584, endPoint x: 871, endPoint y: 507, distance: 404.6
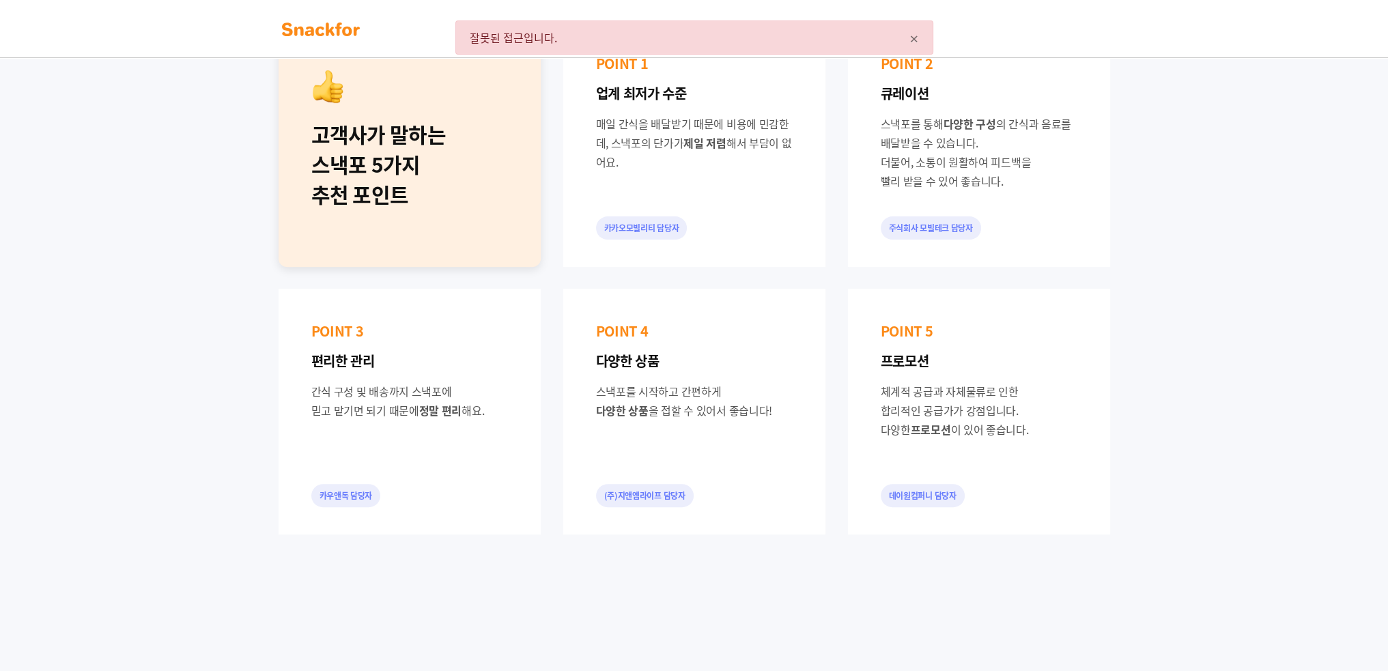
scroll to position [614, 0]
